Goal: Task Accomplishment & Management: Manage account settings

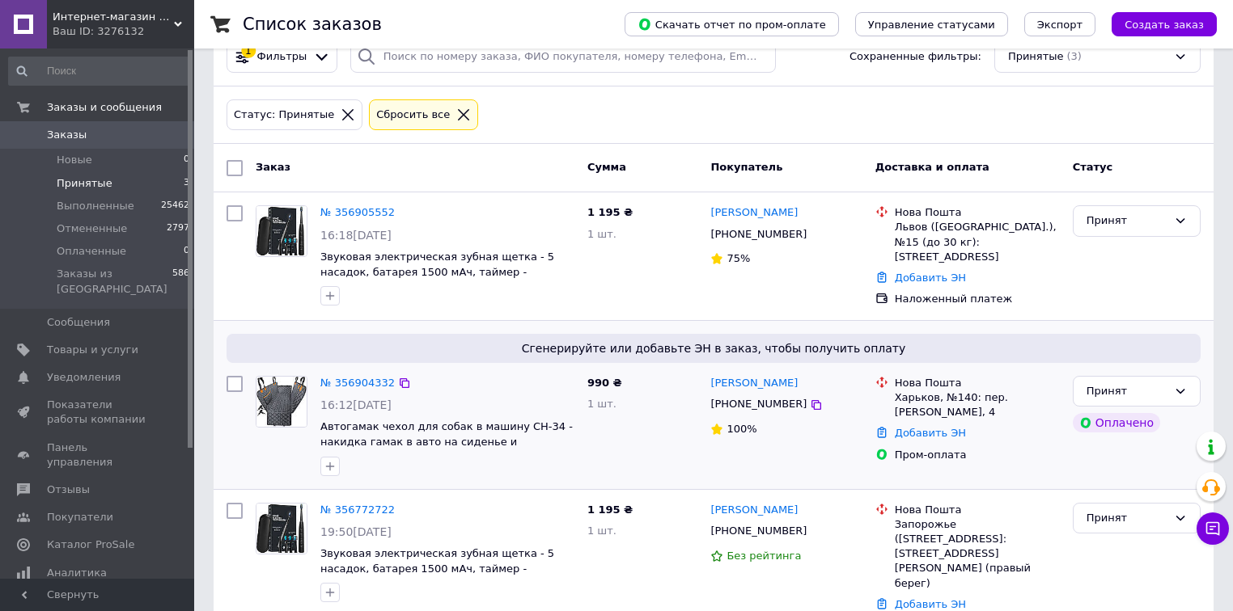
scroll to position [61, 0]
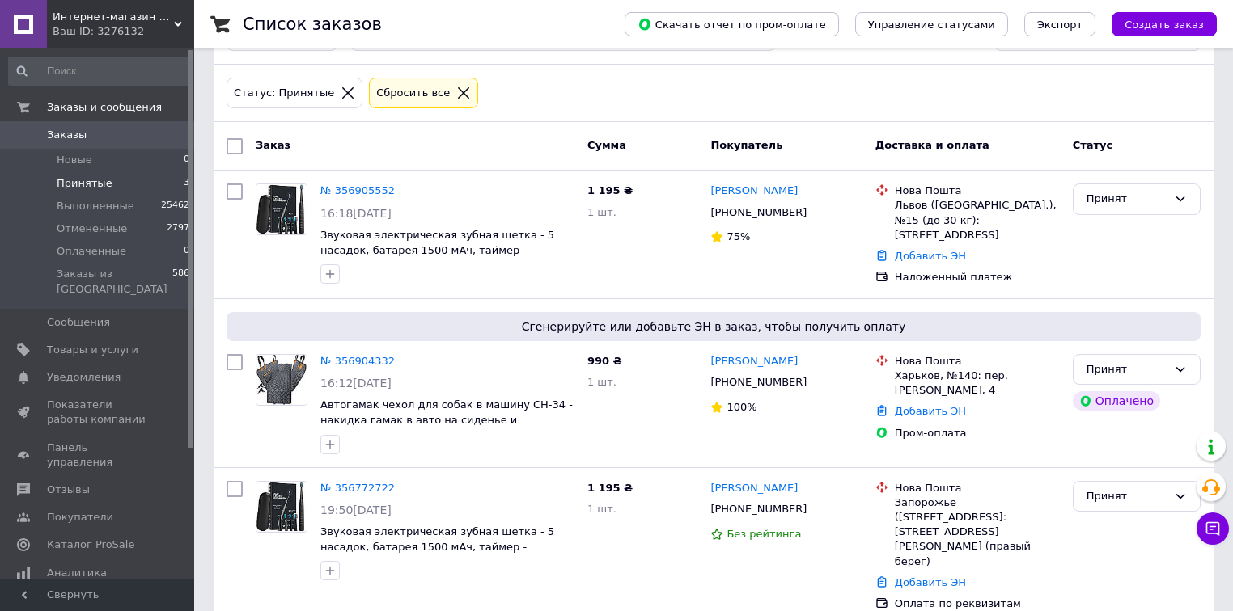
click at [88, 188] on span "Принятые" at bounding box center [85, 183] width 56 height 15
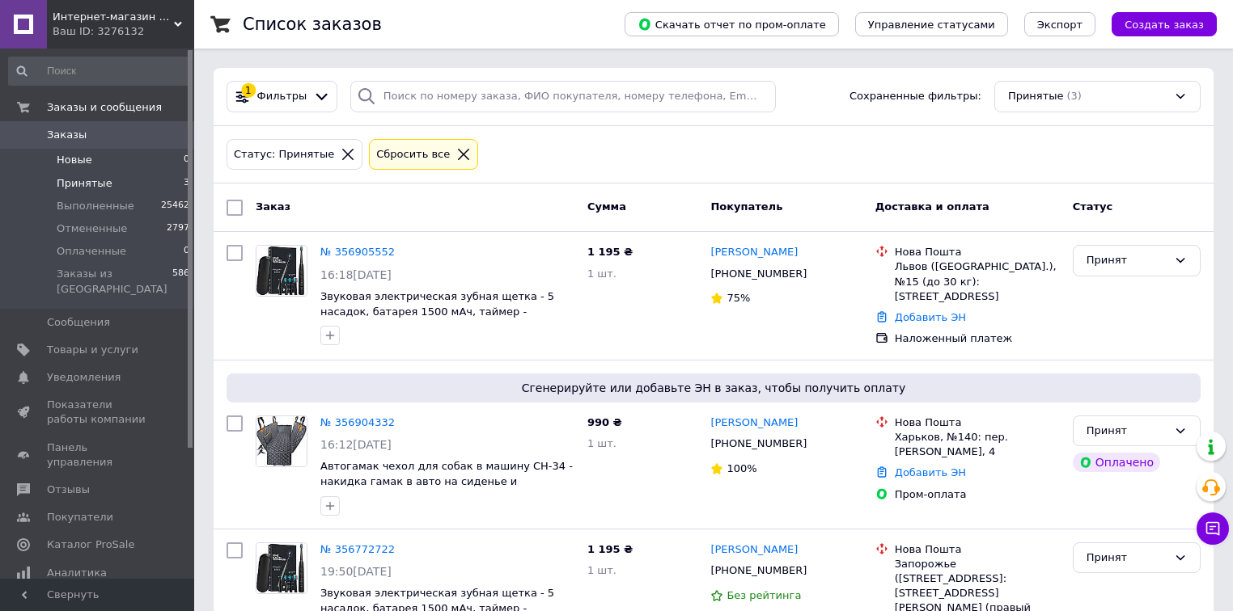
drag, startPoint x: 96, startPoint y: 180, endPoint x: 91, endPoint y: 151, distance: 29.5
click at [93, 167] on ul "Новые 0 Принятые 3 Выполненные 25462 Отмененные 2797 Оплаченные 0 Заказы из Роз…" at bounding box center [99, 228] width 199 height 159
